Goal: Find specific page/section: Find specific page/section

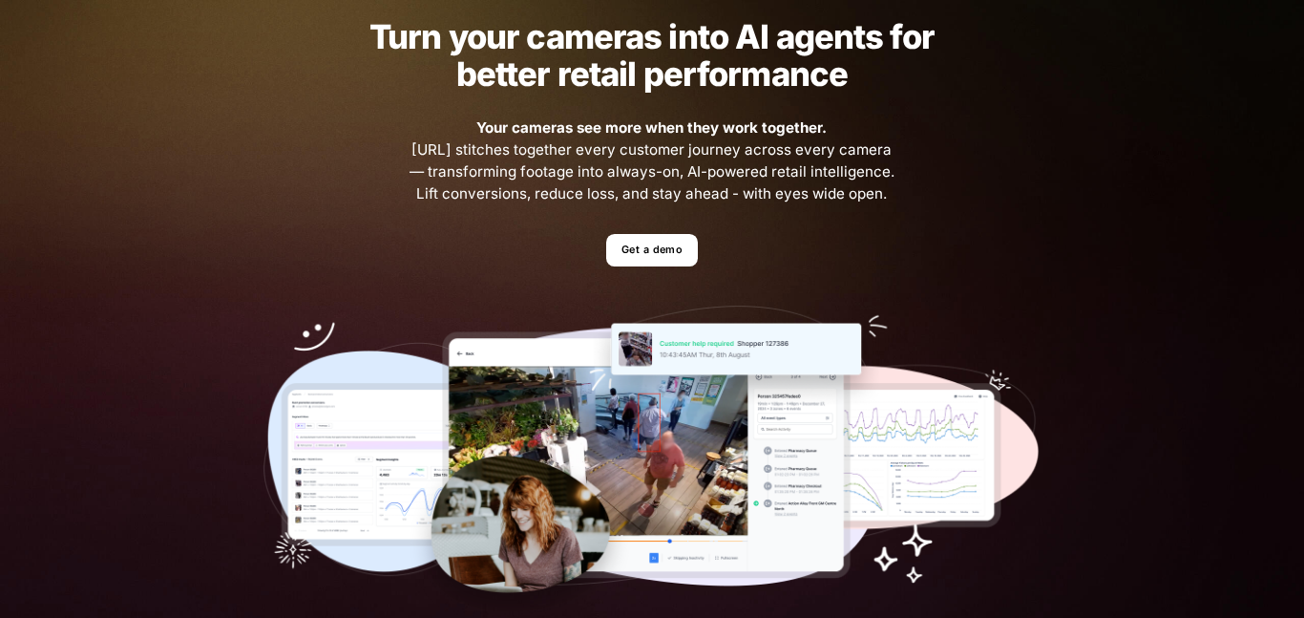
scroll to position [96, 0]
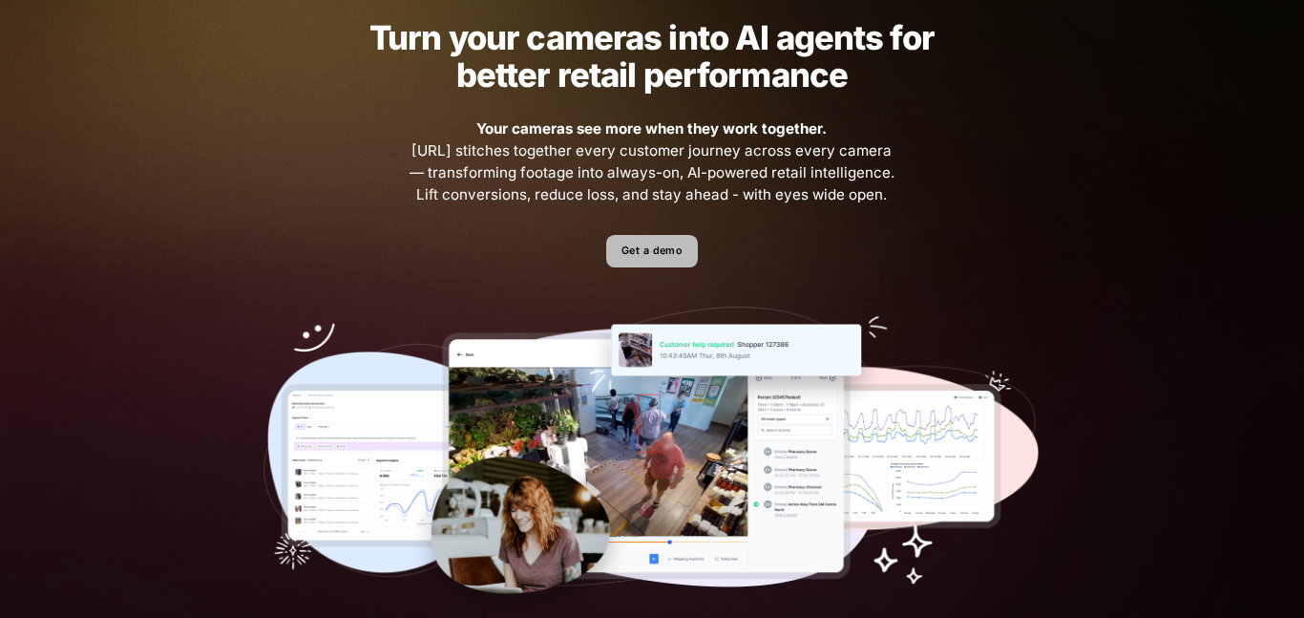
click at [666, 253] on link "Get a demo" at bounding box center [651, 251] width 91 height 33
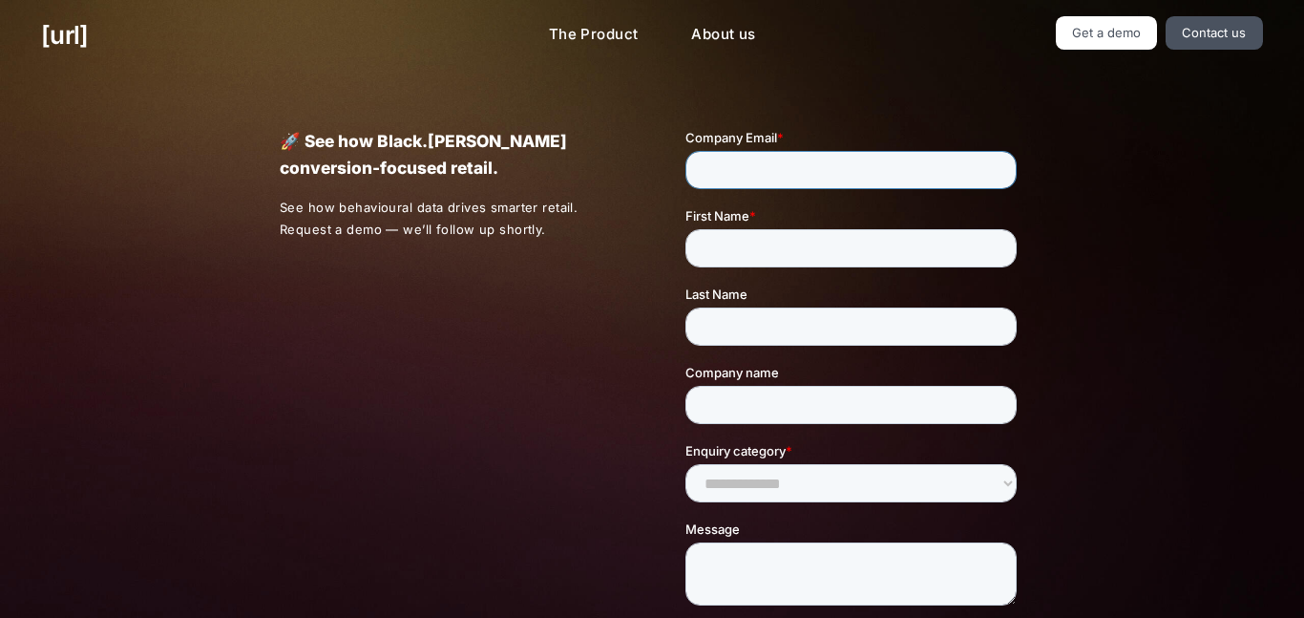
click at [832, 160] on input "Company Email *" at bounding box center [849, 170] width 331 height 38
click at [1223, 37] on link "Contact us" at bounding box center [1214, 32] width 97 height 33
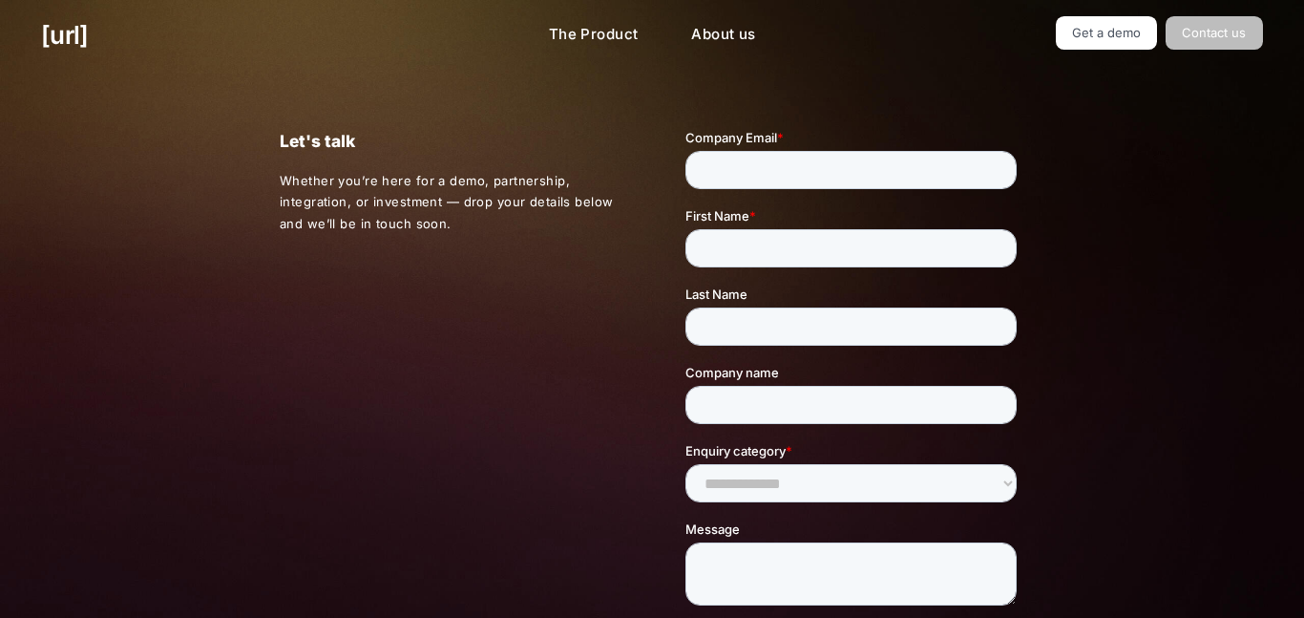
click at [1223, 37] on link "Contact us" at bounding box center [1214, 32] width 97 height 33
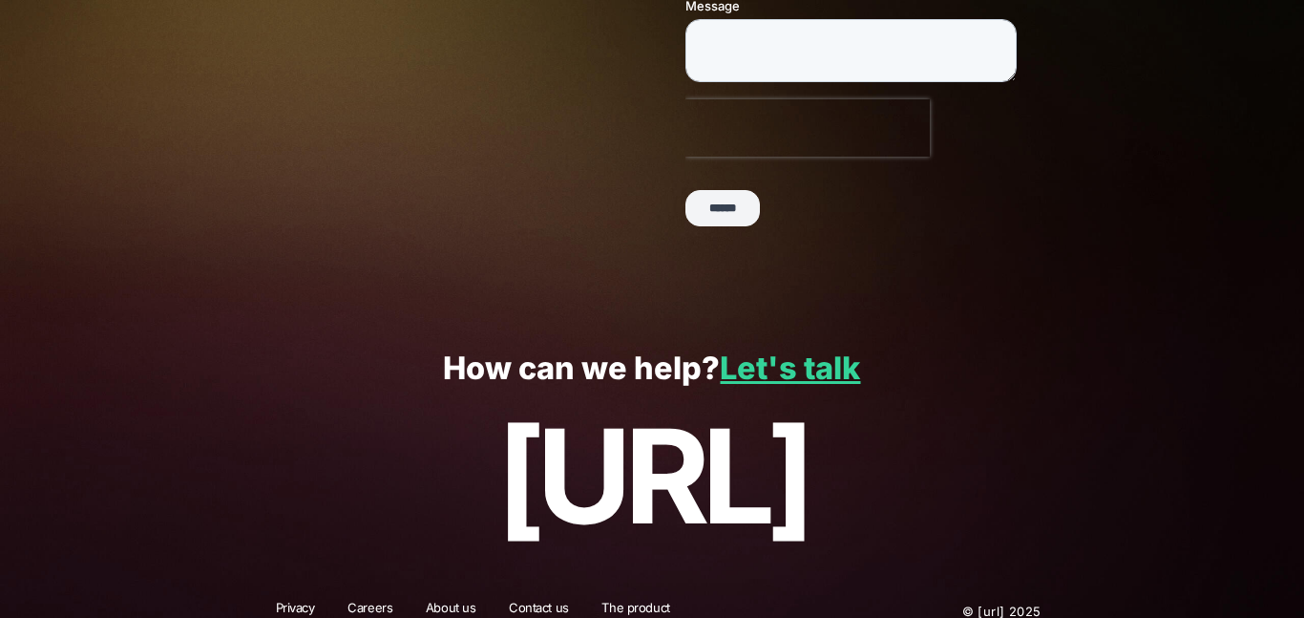
scroll to position [545, 0]
